Goal: Ask a question

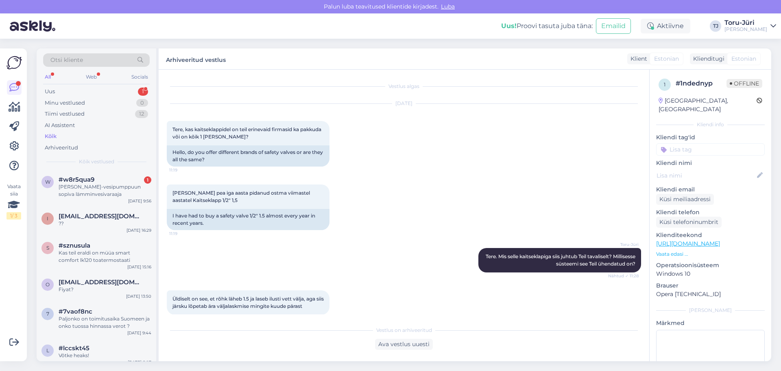
scroll to position [733, 0]
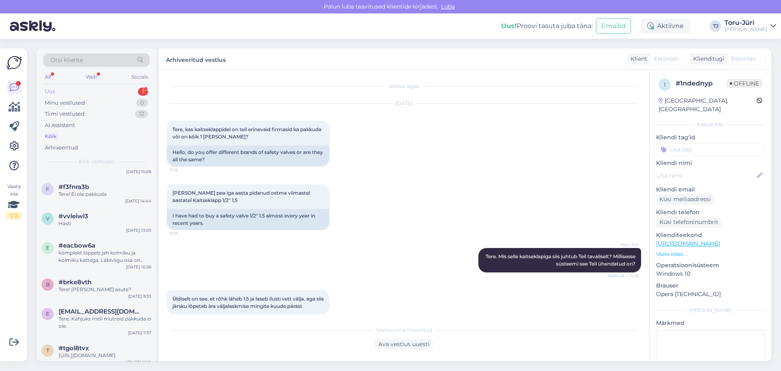
click at [68, 89] on div "Uus 1" at bounding box center [96, 91] width 107 height 11
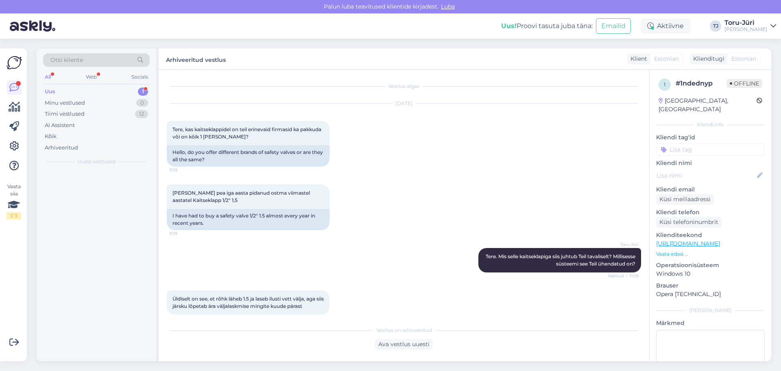
scroll to position [0, 0]
click at [103, 188] on div "[PERSON_NAME]-vesipumppuun sopiva lämminvesivaraaja" at bounding box center [105, 190] width 93 height 15
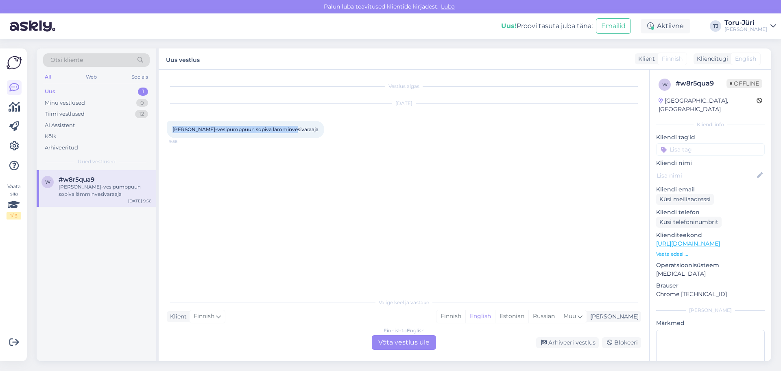
drag, startPoint x: 172, startPoint y: 129, endPoint x: 291, endPoint y: 129, distance: 118.4
click at [291, 129] on div "[PERSON_NAME]-vesipumppuun sopiva lämminvesivaraaja 9:56" at bounding box center [246, 129] width 158 height 17
copy span "[PERSON_NAME]-vesipumppuun sopiva lämminvesivaraaja"
click at [396, 201] on div "Vestlus algas [DATE] [PERSON_NAME]-vesipumppuun sopiva lämminvesivaraaja 9:56" at bounding box center [408, 182] width 482 height 209
click at [402, 343] on div "Finnish to English Võta vestlus üle" at bounding box center [404, 342] width 64 height 15
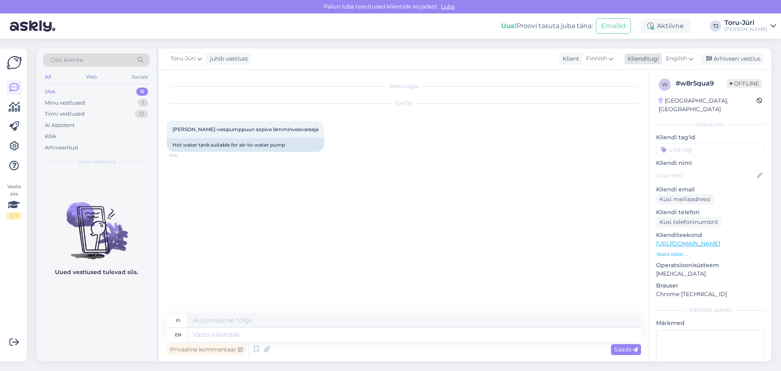
click at [694, 57] on icon at bounding box center [691, 58] width 5 height 9
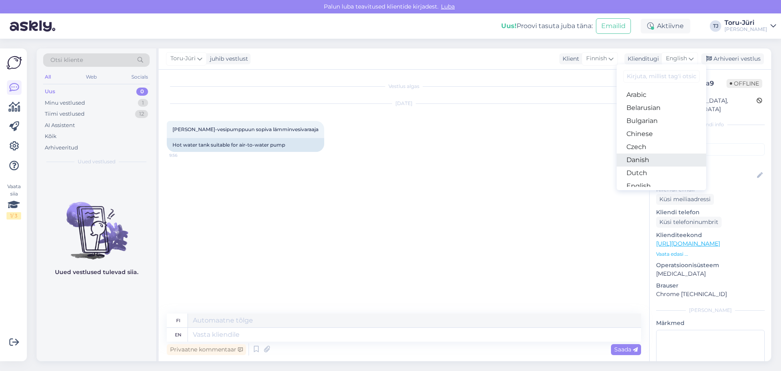
scroll to position [41, 0]
click at [650, 157] on link "Estonian" at bounding box center [662, 158] width 90 height 13
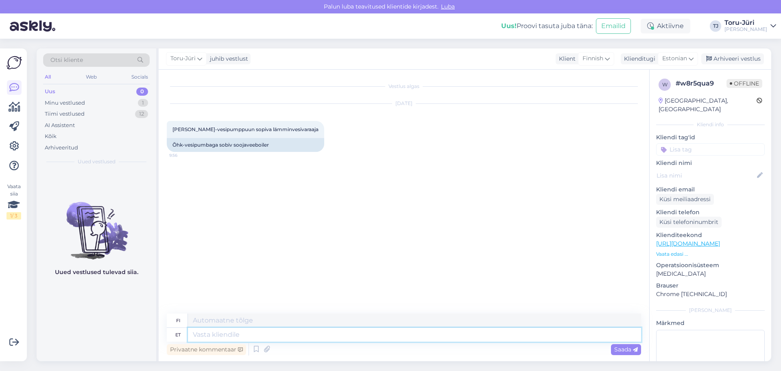
click at [245, 337] on textarea at bounding box center [414, 335] width 453 height 14
type textarea "Tere."
type textarea "Hei."
type textarea "Tere. Kas"
type textarea "Hei. On"
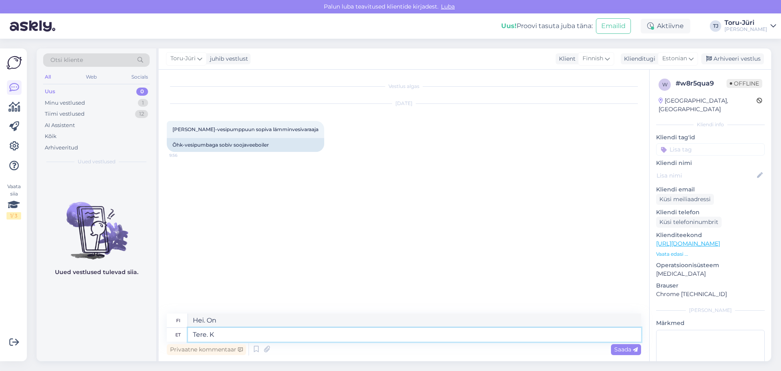
type textarea "Tere."
type textarea "Hei."
type textarea "Tere. Meie"
type textarea "Hei. Me"
type textarea "Tere. Meie soo"
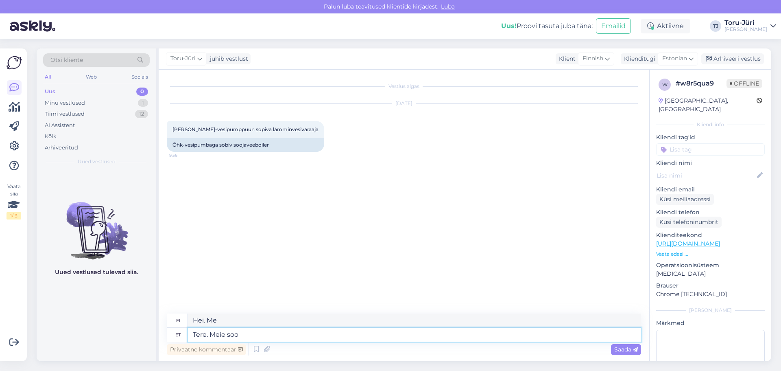
type textarea "Hei. Sukupuolemme"
type textarea "Tere. Meie soojuspumba"
type textarea "Hei. Lämpöpumppumme"
type textarea "Tere. Meie soojuspumbaboilerite"
type textarea "Hei. Lämpöpumppulämmittimemme"
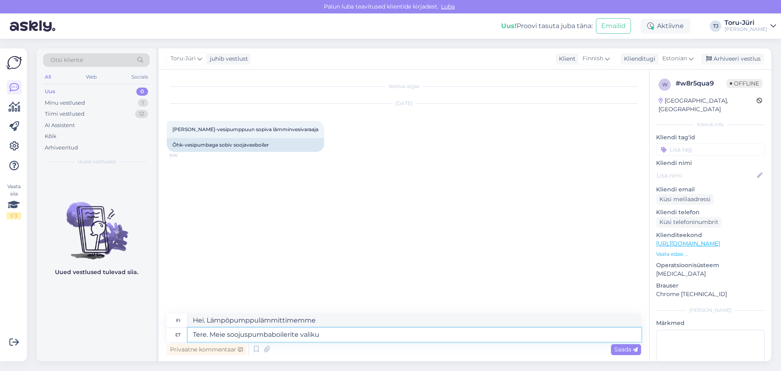
type textarea "Tere. Meie soojuspumbaboilerite valiku"
type textarea "Hei. Lämpöpumppuvedenlämmittimien valikoimamme"
type textarea "Tere. Meie soojuspumbaboilerite valiku leiate s"
type textarea "Hei. Löydät valikoimamme lämpöpumppulämmittimiä"
type textarea "Tere. Meie soojuspumbaboilerite valiku leiate siit"
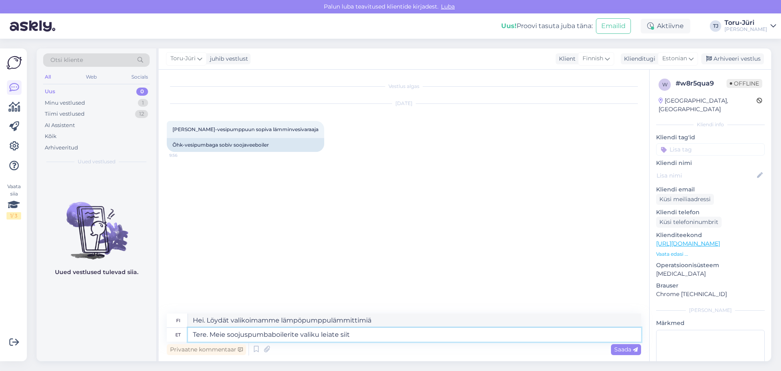
type textarea "Hei. Löydät valikoimamme lämpöpumppuvedenlämmittimistä täältä."
type textarea "Tere. Meie soojuspumbaboilerite valiku leiate siit-"
type textarea "Hei. Löydät valikoimamme lämpöpumppulämmittimiä täältä-"
click at [361, 335] on textarea "Tere. Meie soojuspumbaboilerite valiku leiate siit-" at bounding box center [414, 335] width 453 height 14
paste textarea "[URL][DOMAIN_NAME]"
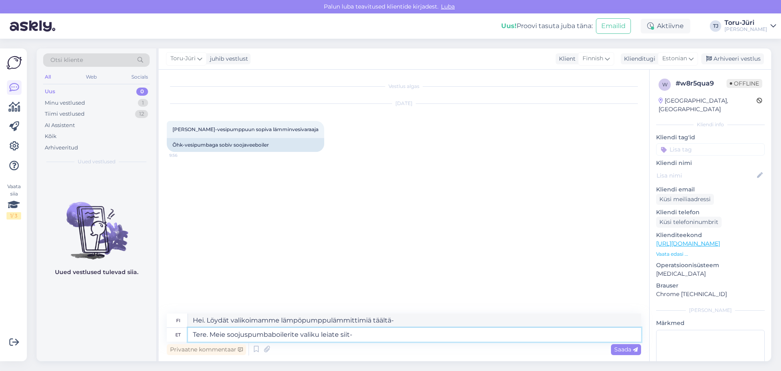
type textarea "Tere. Meie soojuspumbaboilerite valiku leiate siit- [URL][DOMAIN_NAME]"
type textarea "Hei. Löydät valikoimamme lämpöpumppukattiloita täältä [URL][DOMAIN_NAME]"
type textarea "Tere. Meie soojuspumbaboilerite valiku leiate siit- [URL][DOMAIN_NAME]"
click at [634, 352] on span "Saada" at bounding box center [627, 349] width 24 height 7
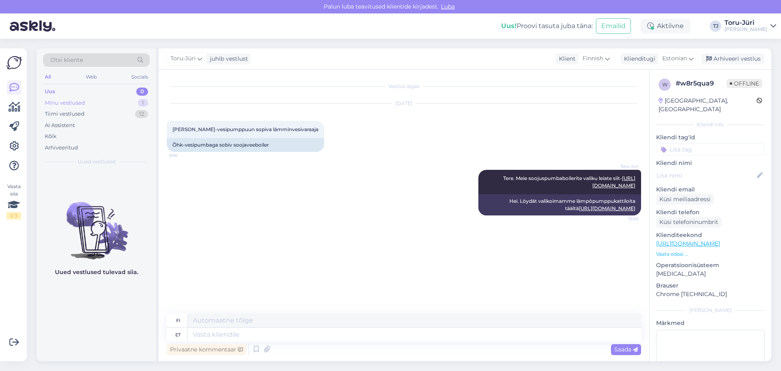
click at [79, 99] on div "Minu vestlused" at bounding box center [65, 103] width 40 height 8
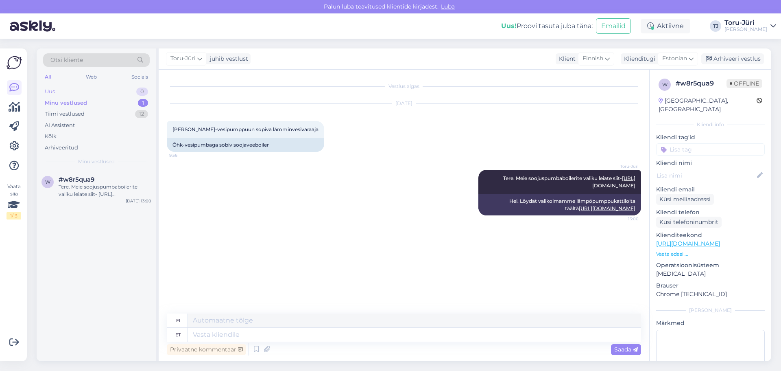
click at [68, 89] on div "Uus 0" at bounding box center [96, 91] width 107 height 11
